Goal: Task Accomplishment & Management: Manage account settings

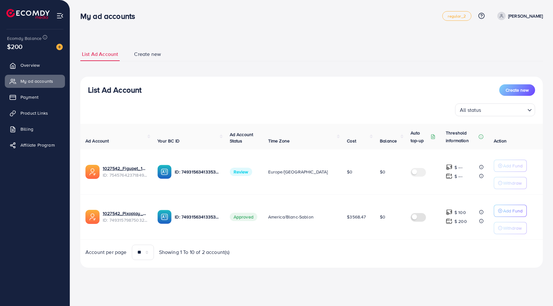
click at [250, 173] on span "Review" at bounding box center [241, 172] width 22 height 8
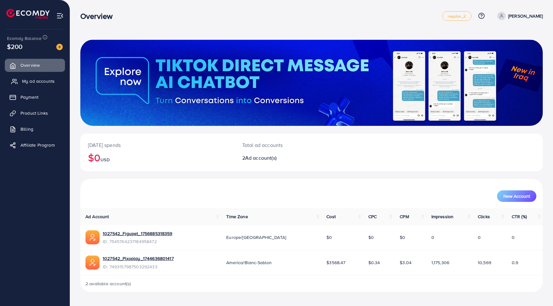
click at [45, 81] on span "My ad accounts" at bounding box center [38, 81] width 33 height 6
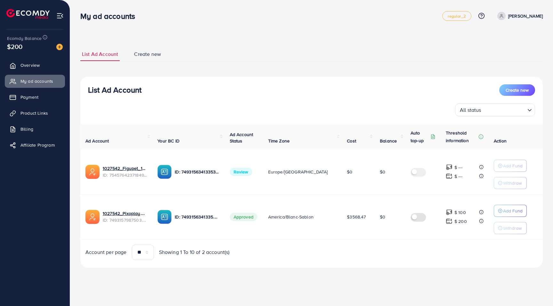
click at [238, 170] on span "Review" at bounding box center [241, 172] width 22 height 8
click at [117, 168] on link "1027542_Figupet_1756885318359" at bounding box center [125, 168] width 44 height 6
